Goal: Task Accomplishment & Management: Use online tool/utility

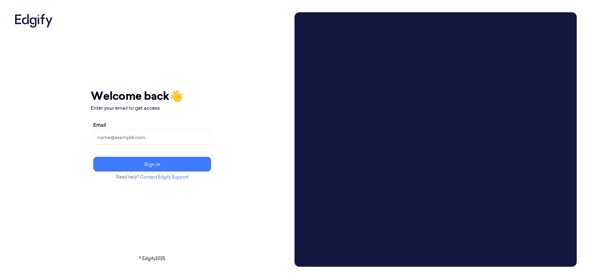
click at [141, 134] on input "Email" at bounding box center [152, 137] width 118 height 15
type input "[EMAIL_ADDRESS][DOMAIN_NAME]"
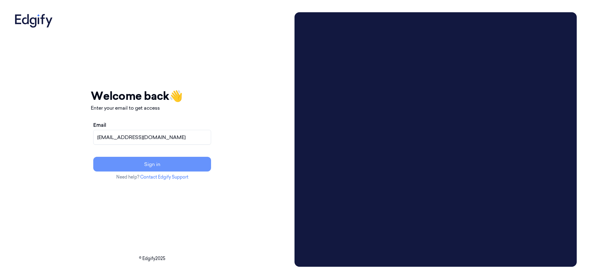
click at [153, 161] on button "Sign in" at bounding box center [152, 164] width 118 height 15
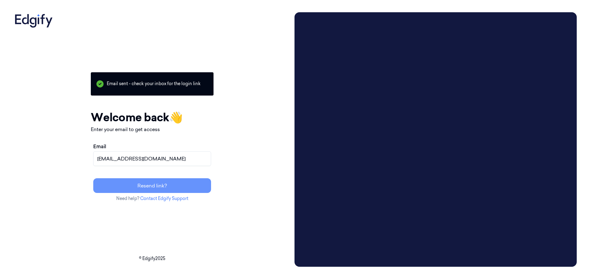
click at [184, 186] on button "Resend link?" at bounding box center [152, 186] width 118 height 15
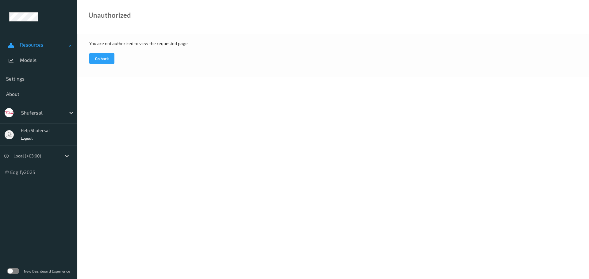
click at [32, 50] on link "Resources" at bounding box center [38, 44] width 77 height 15
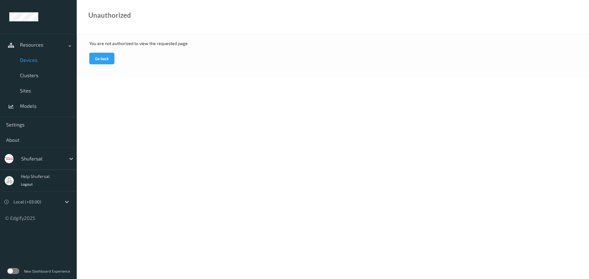
click at [45, 58] on span "Devices" at bounding box center [45, 60] width 51 height 6
